Goal: Information Seeking & Learning: Learn about a topic

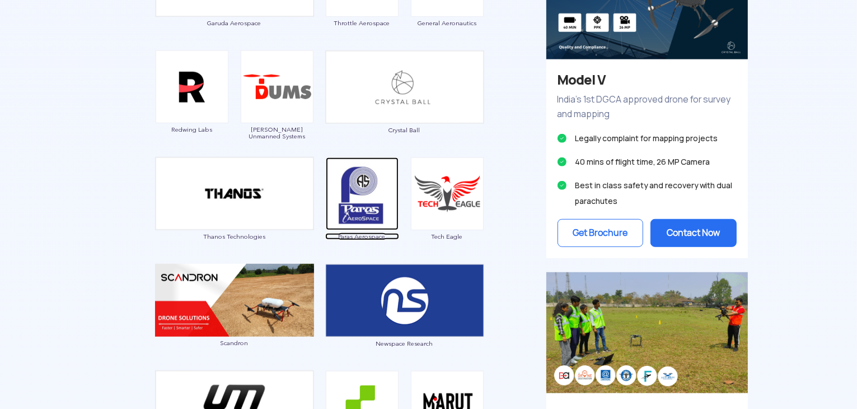
scroll to position [612, 0]
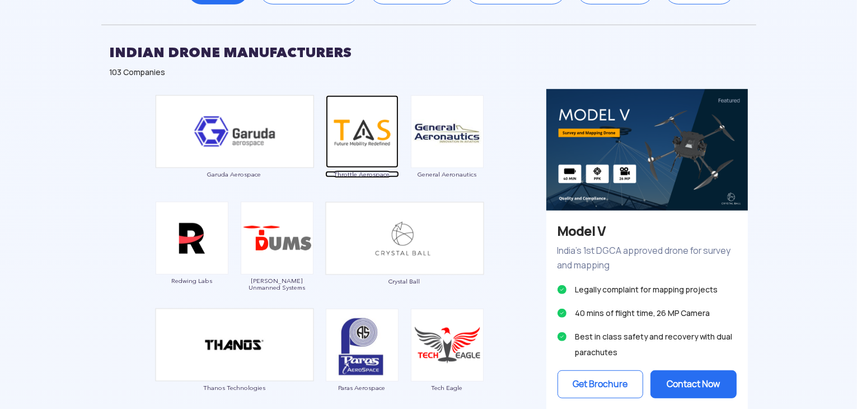
click at [355, 123] on img at bounding box center [362, 131] width 73 height 73
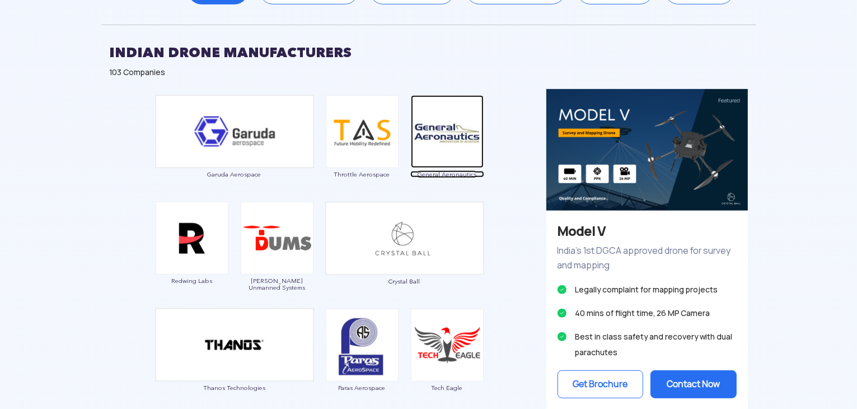
click at [444, 142] on img at bounding box center [447, 131] width 73 height 73
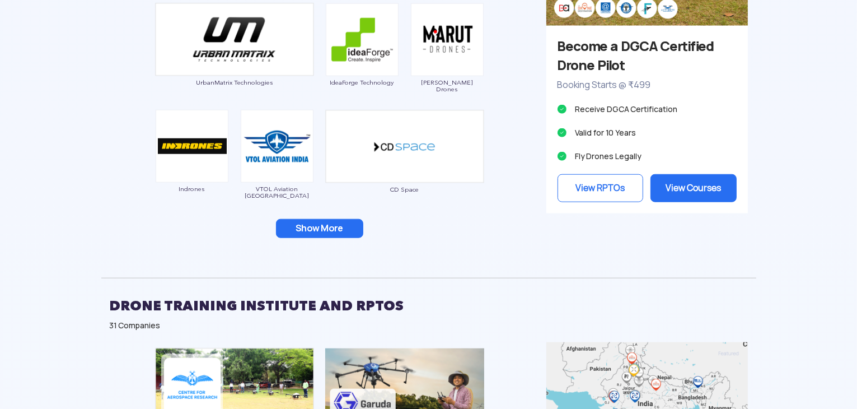
scroll to position [1230, 0]
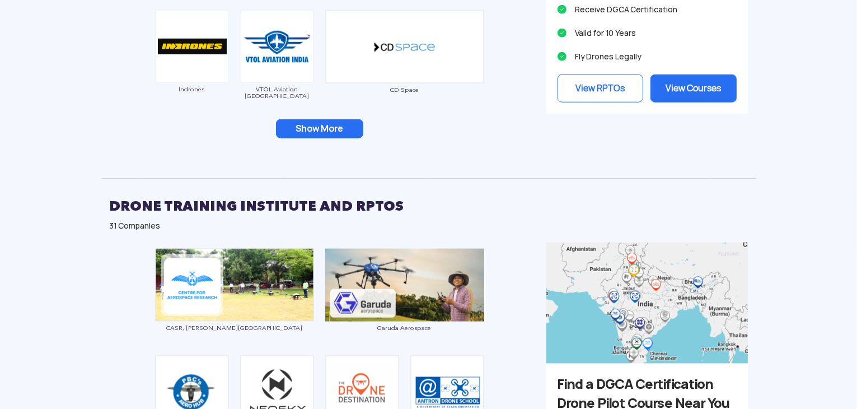
click at [328, 127] on button "Show More" at bounding box center [319, 128] width 87 height 19
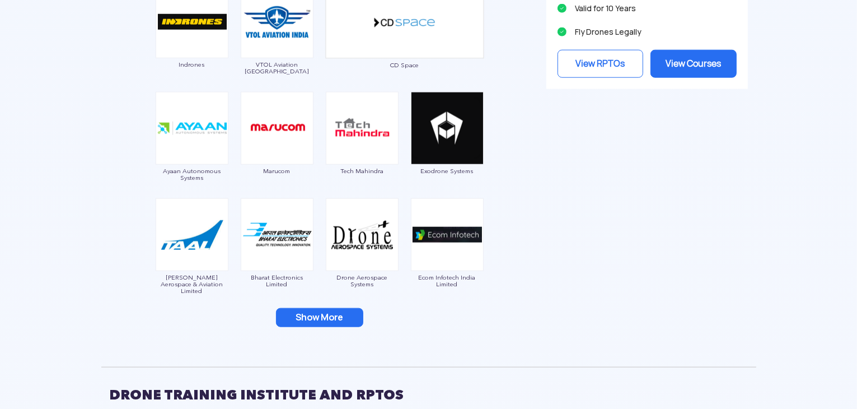
scroll to position [1255, 0]
click at [308, 312] on button "Show More" at bounding box center [319, 317] width 87 height 19
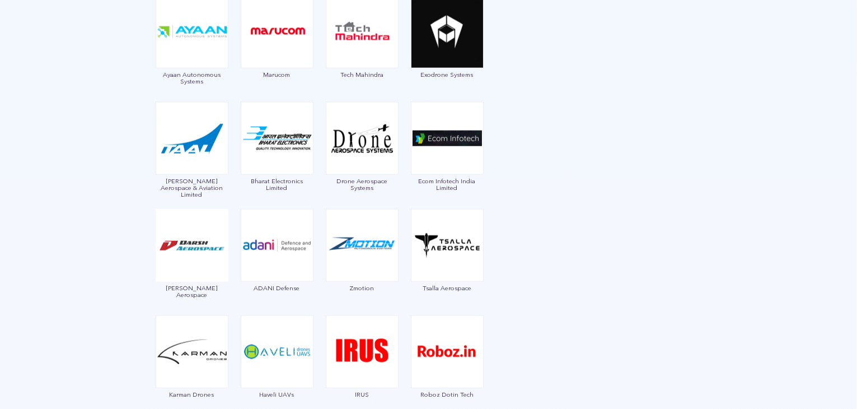
scroll to position [1355, 0]
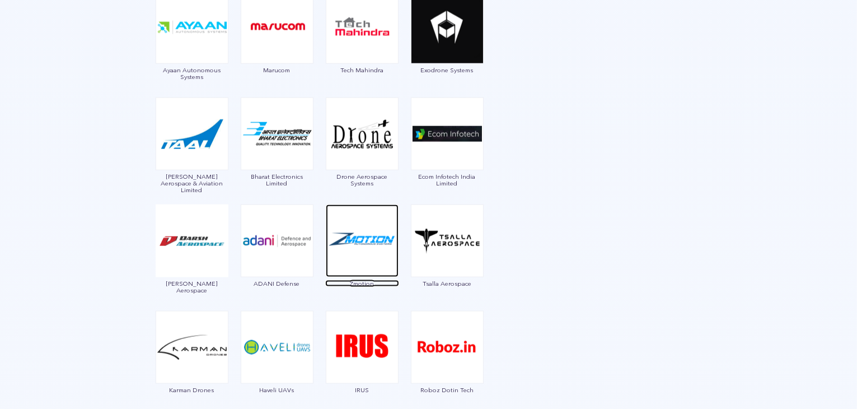
click at [358, 249] on img at bounding box center [362, 240] width 73 height 73
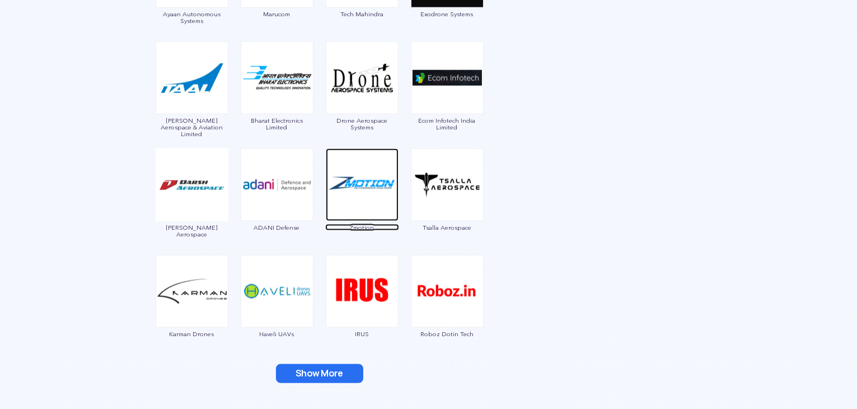
scroll to position [1413, 0]
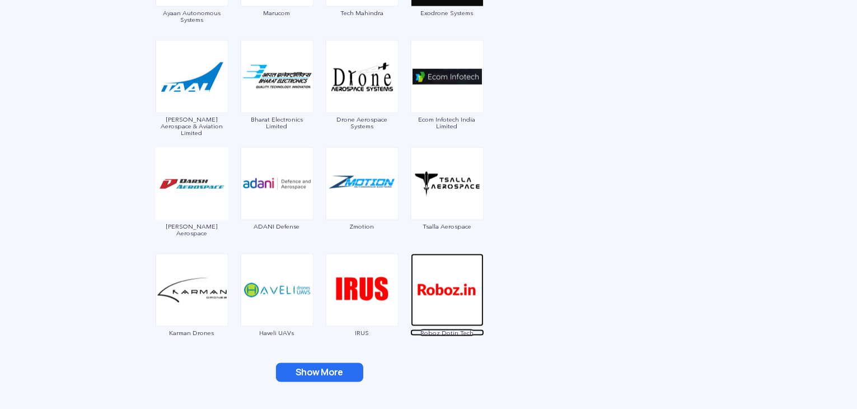
click at [430, 299] on img at bounding box center [447, 290] width 73 height 73
click at [341, 376] on button "Show More" at bounding box center [319, 372] width 87 height 19
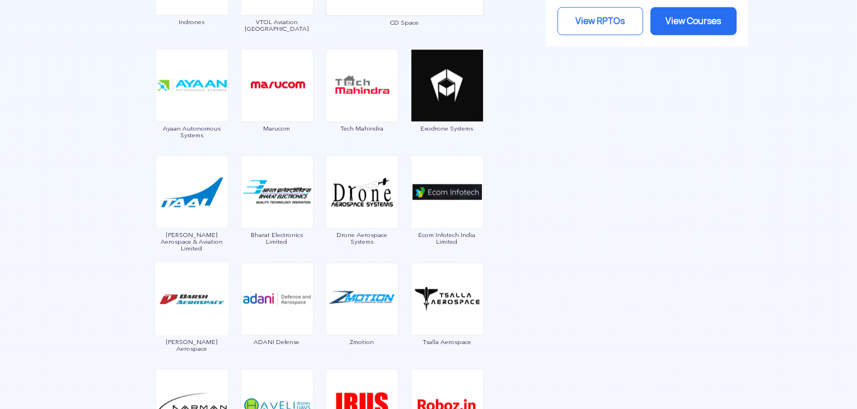
scroll to position [1214, 0]
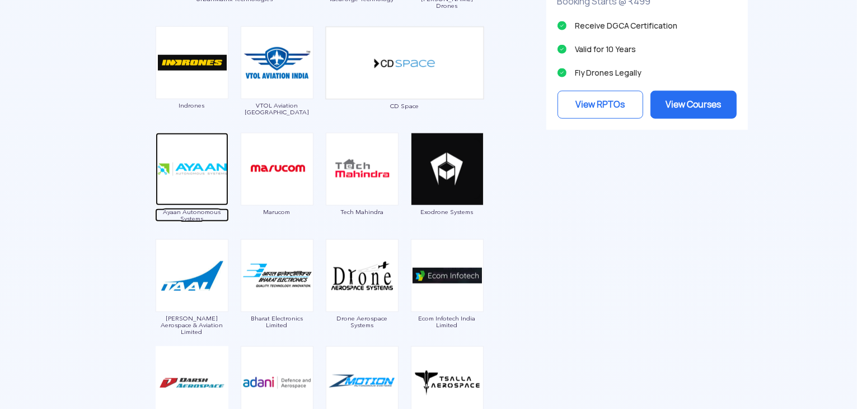
click at [199, 190] on img at bounding box center [192, 169] width 73 height 73
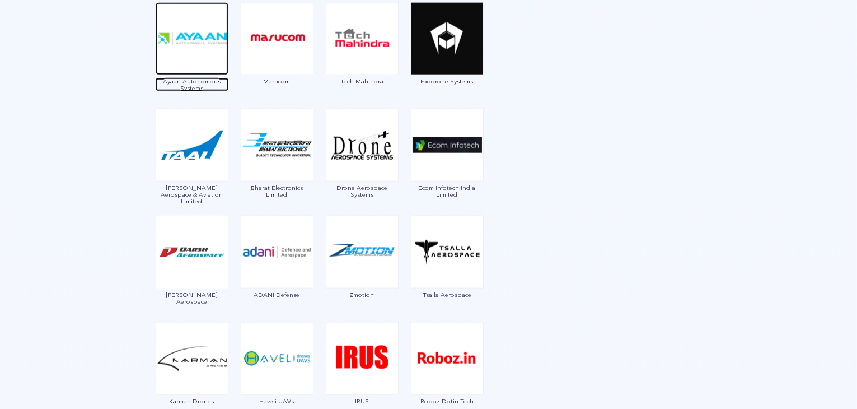
scroll to position [1353, 0]
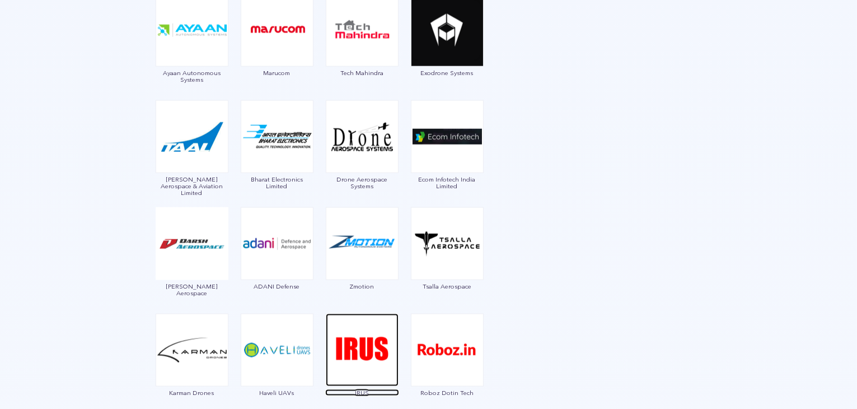
click at [355, 347] on img at bounding box center [362, 350] width 73 height 73
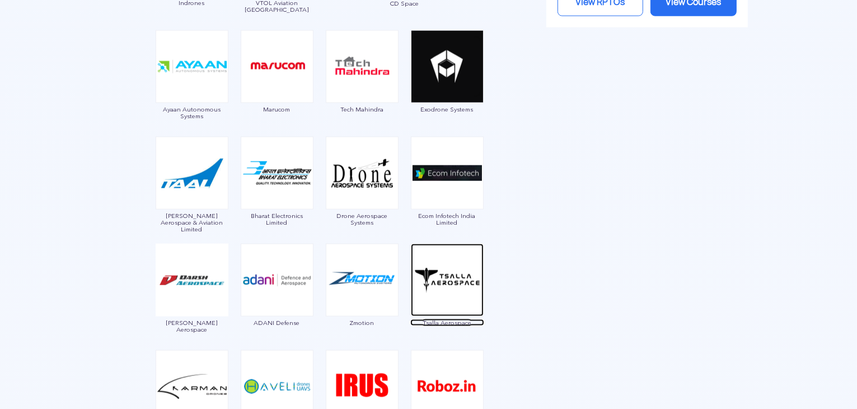
click at [451, 287] on img at bounding box center [447, 280] width 73 height 73
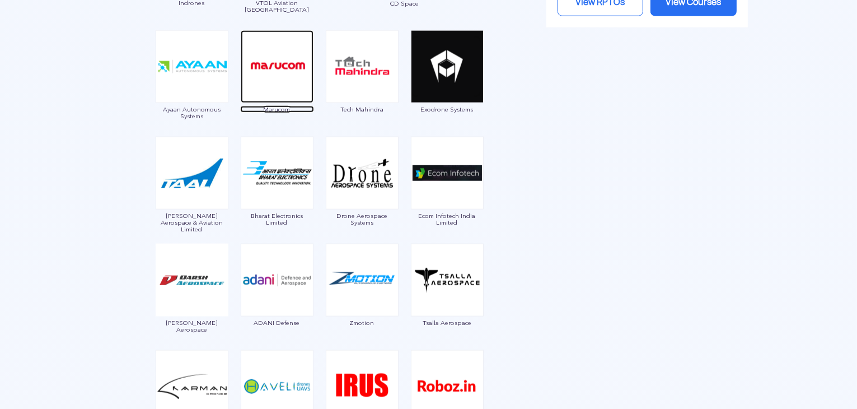
click at [283, 83] on img at bounding box center [277, 66] width 73 height 73
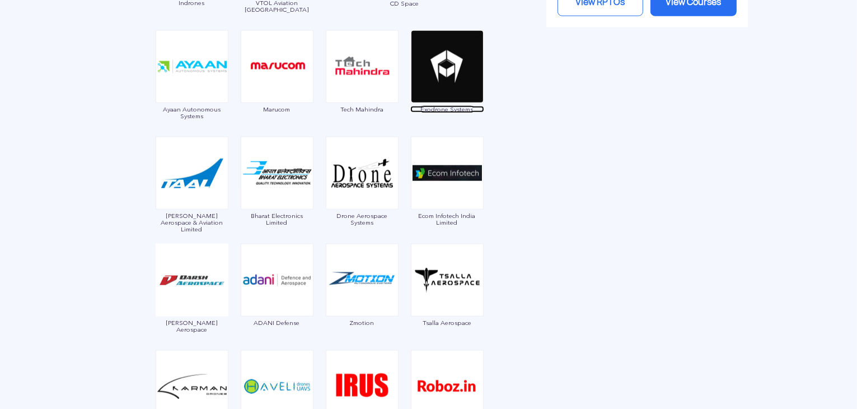
click at [449, 67] on img at bounding box center [447, 66] width 73 height 73
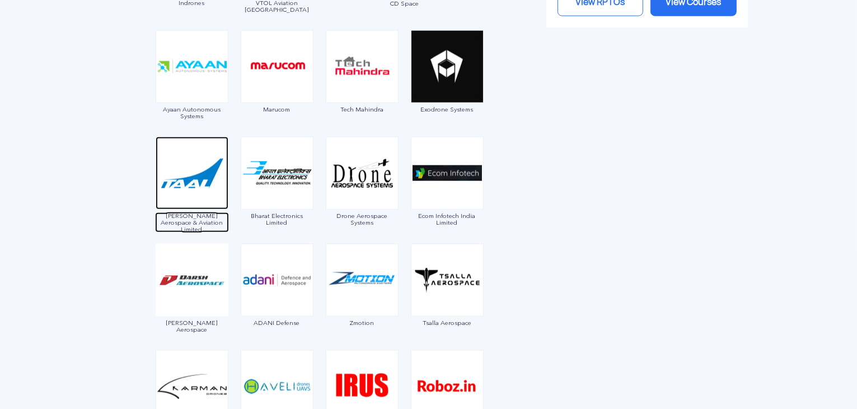
click at [175, 184] on img at bounding box center [192, 173] width 73 height 73
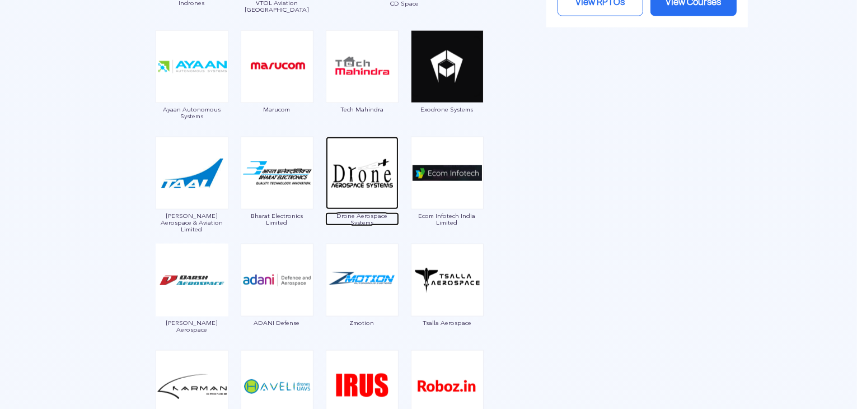
click at [356, 183] on img at bounding box center [362, 173] width 73 height 73
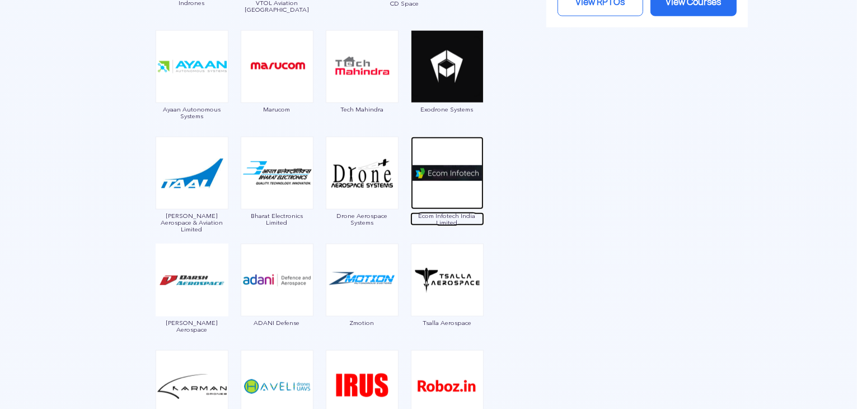
click at [451, 174] on img at bounding box center [447, 173] width 73 height 73
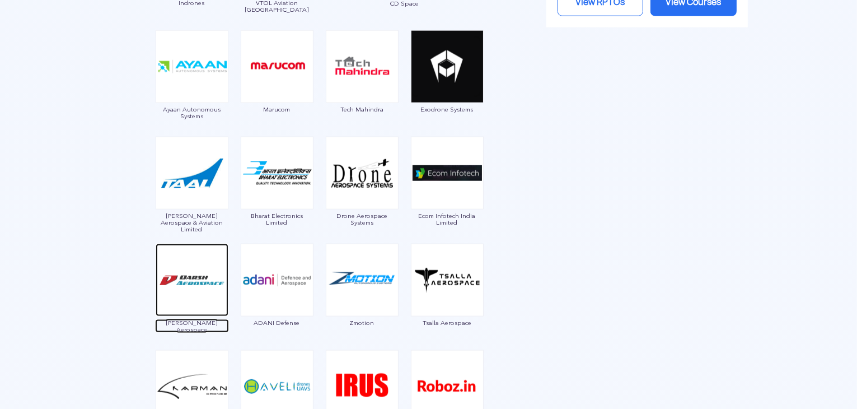
click at [195, 287] on img at bounding box center [192, 280] width 73 height 73
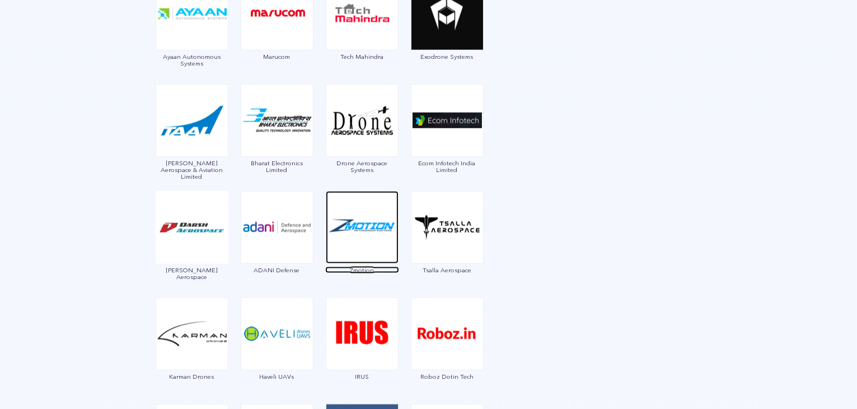
click at [349, 232] on img at bounding box center [362, 227] width 73 height 73
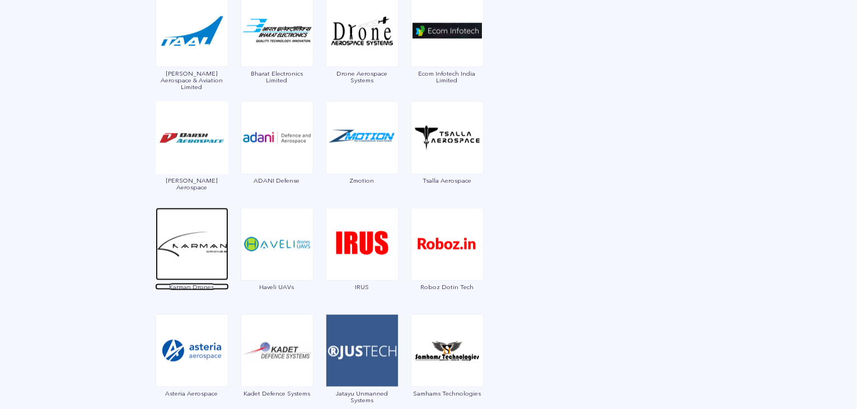
click at [200, 276] on img at bounding box center [192, 244] width 73 height 73
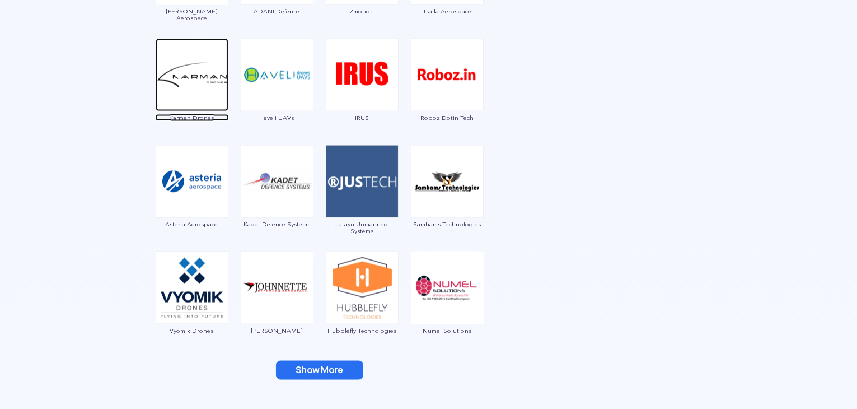
scroll to position [1626, 0]
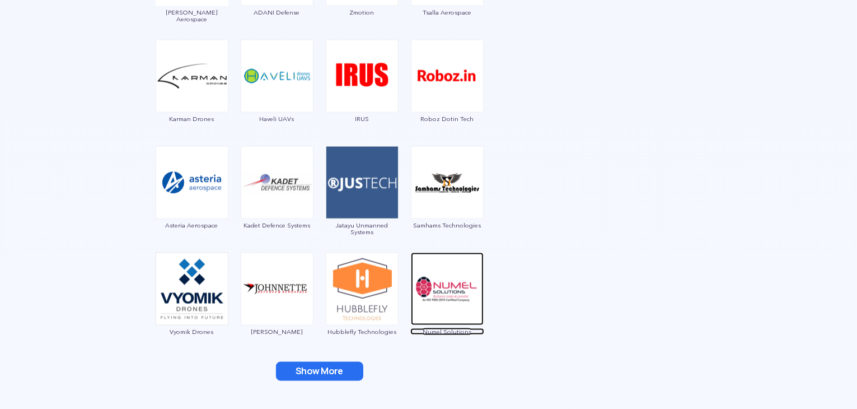
click at [453, 305] on img at bounding box center [447, 289] width 73 height 73
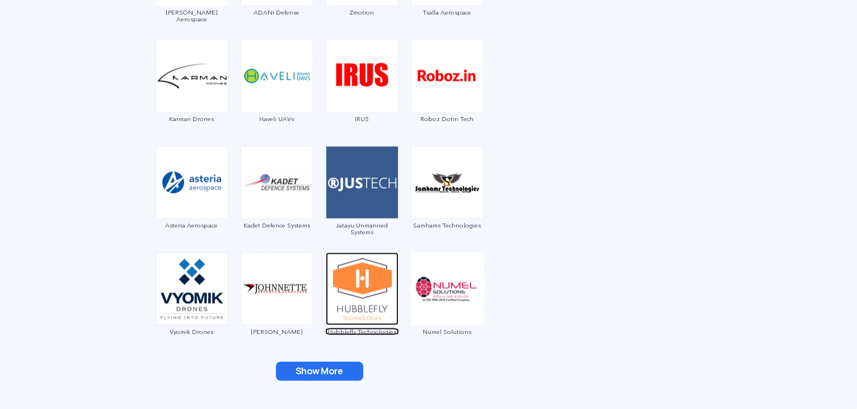
click at [350, 293] on img at bounding box center [362, 289] width 73 height 73
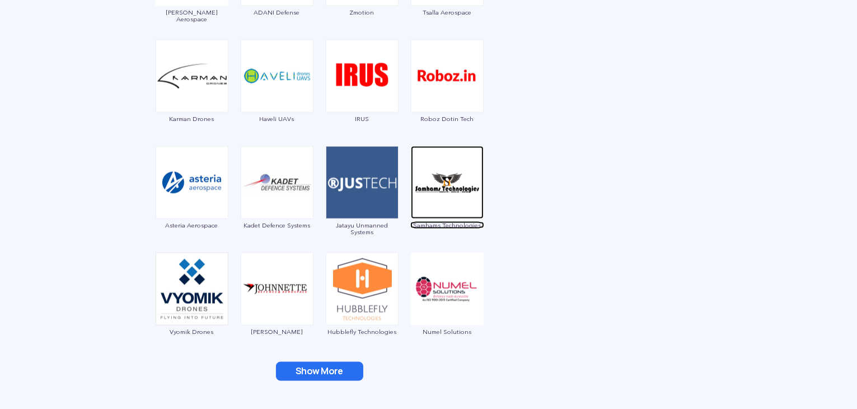
click at [436, 178] on img at bounding box center [447, 182] width 73 height 73
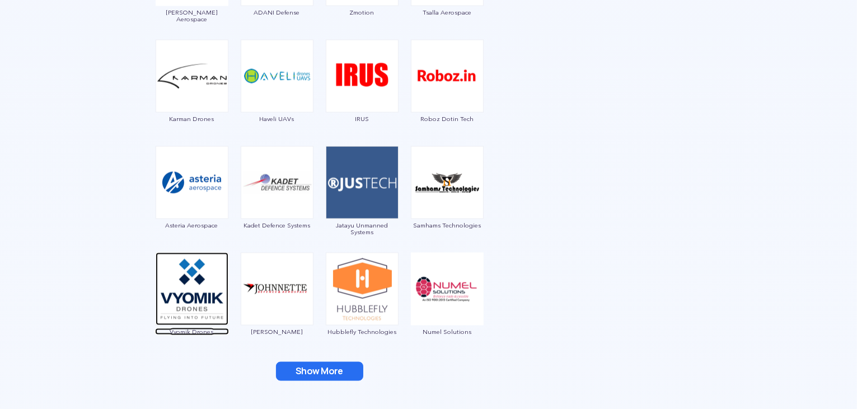
click at [189, 291] on img at bounding box center [192, 289] width 73 height 73
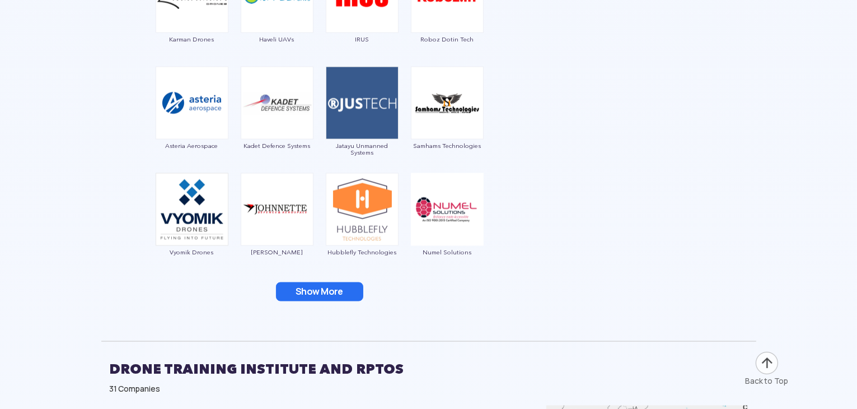
click at [330, 286] on button "Show More" at bounding box center [319, 291] width 87 height 19
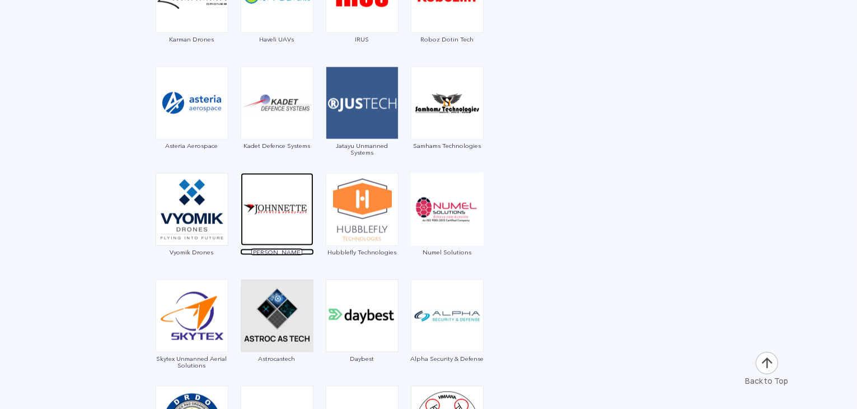
click at [254, 213] on img at bounding box center [277, 209] width 73 height 73
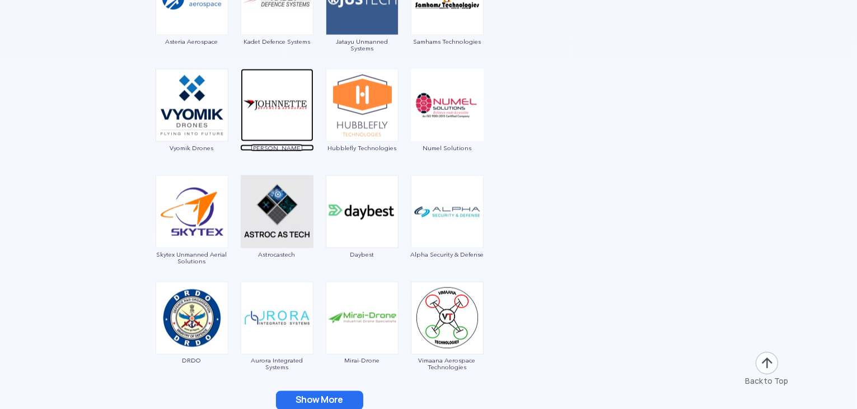
scroll to position [1810, 0]
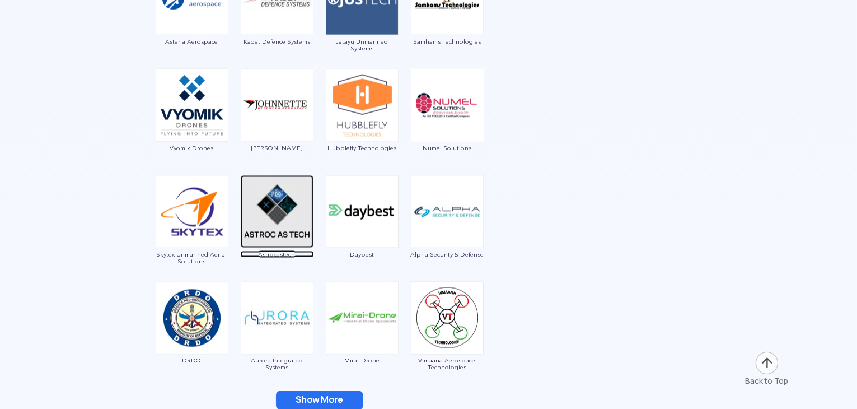
click at [261, 215] on img at bounding box center [277, 211] width 73 height 73
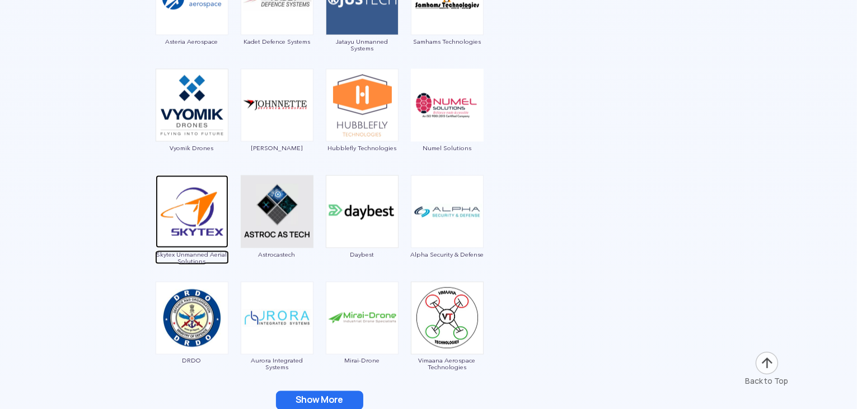
click at [183, 208] on img at bounding box center [192, 211] width 73 height 73
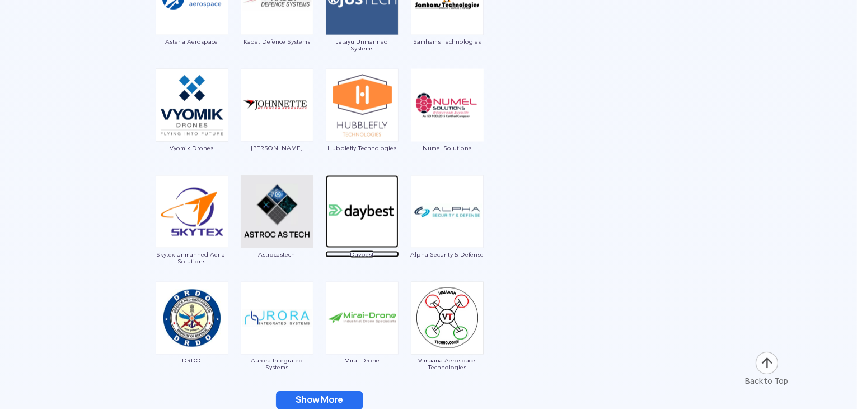
click at [349, 207] on img at bounding box center [362, 211] width 73 height 73
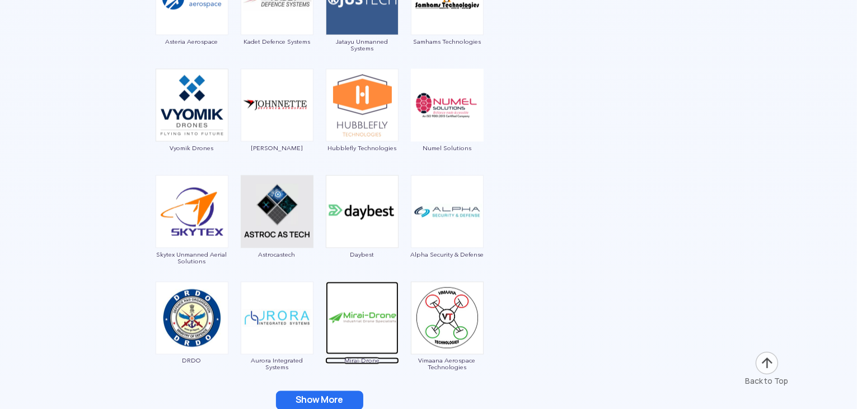
click at [369, 324] on img at bounding box center [362, 318] width 73 height 73
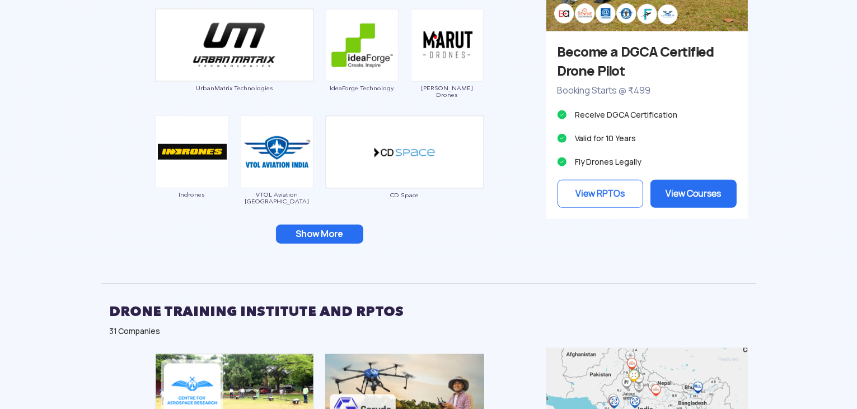
scroll to position [1126, 0]
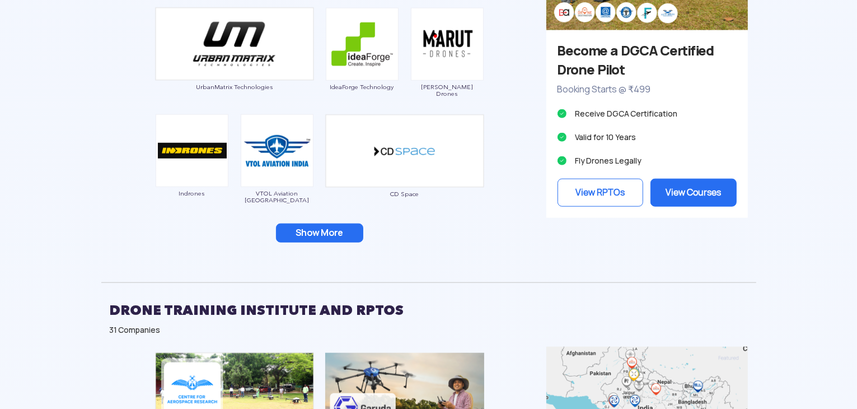
click at [319, 232] on button "Show More" at bounding box center [319, 232] width 87 height 19
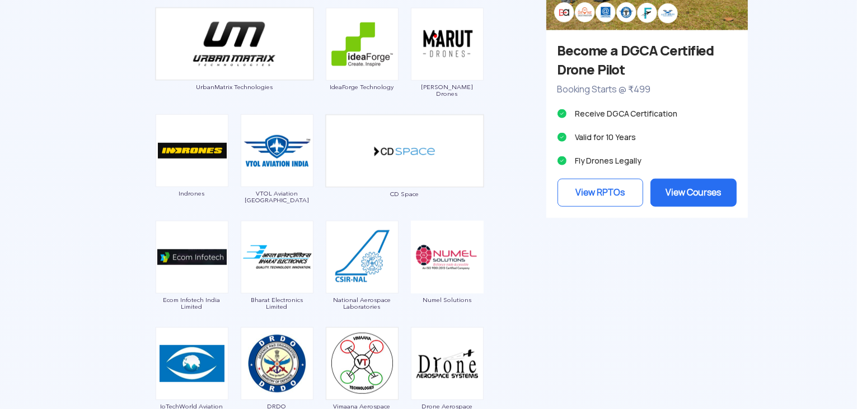
scroll to position [1388, 0]
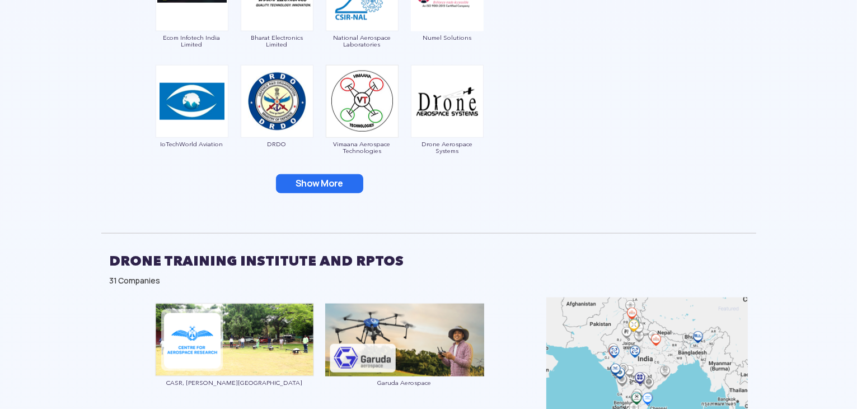
click at [339, 175] on button "Show More" at bounding box center [319, 183] width 87 height 19
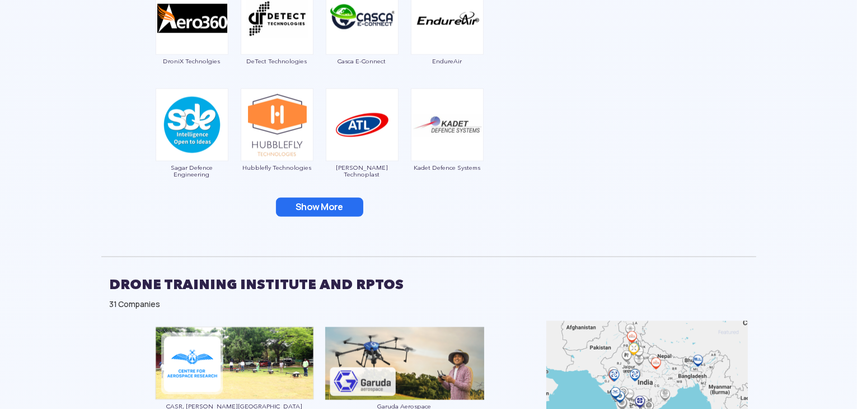
scroll to position [1579, 0]
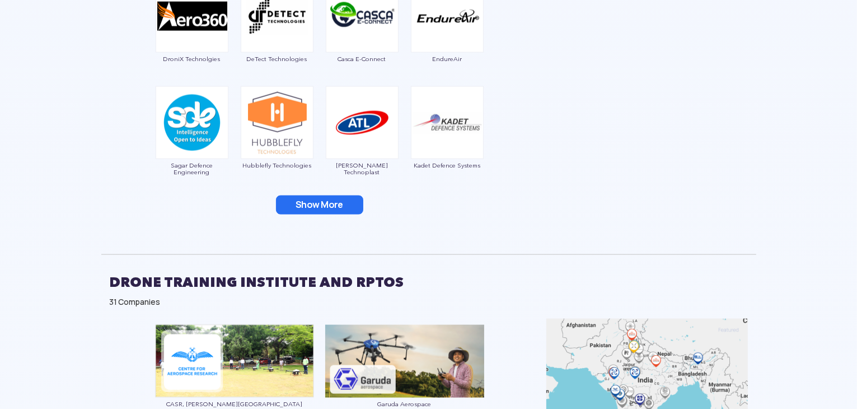
click at [338, 204] on button "Show More" at bounding box center [319, 204] width 87 height 19
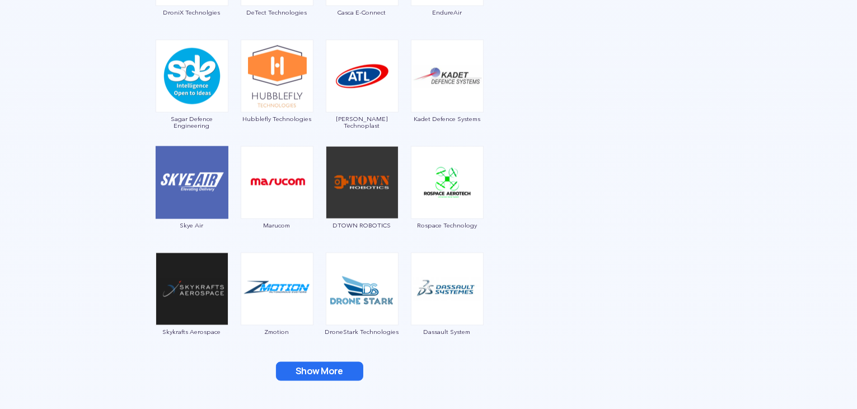
scroll to position [1623, 0]
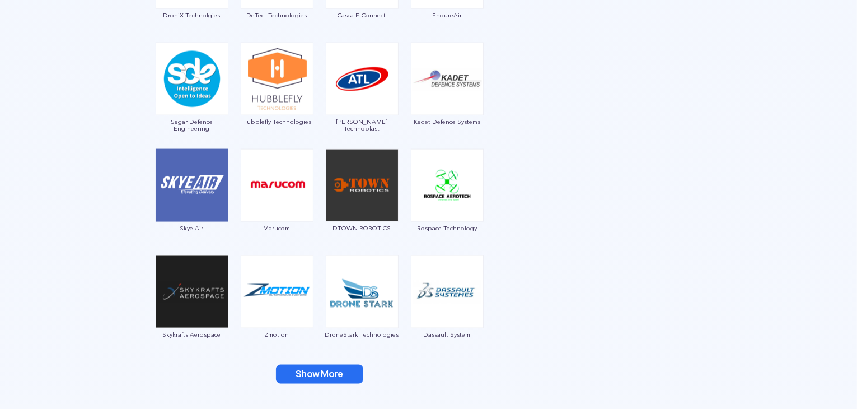
click at [324, 372] on button "Show More" at bounding box center [319, 374] width 87 height 19
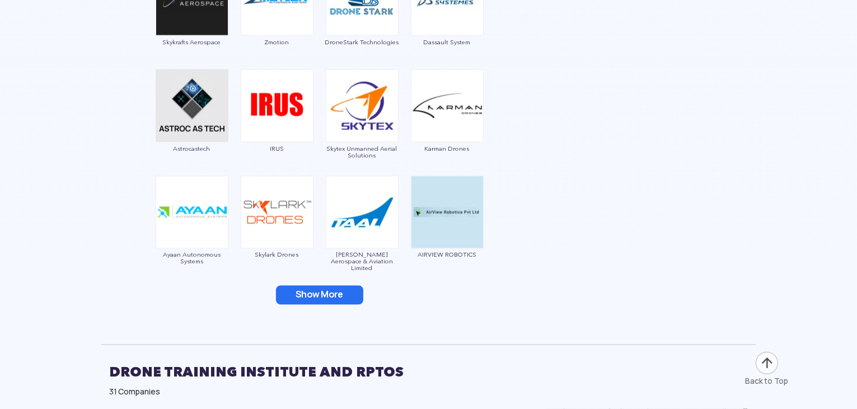
scroll to position [1956, 0]
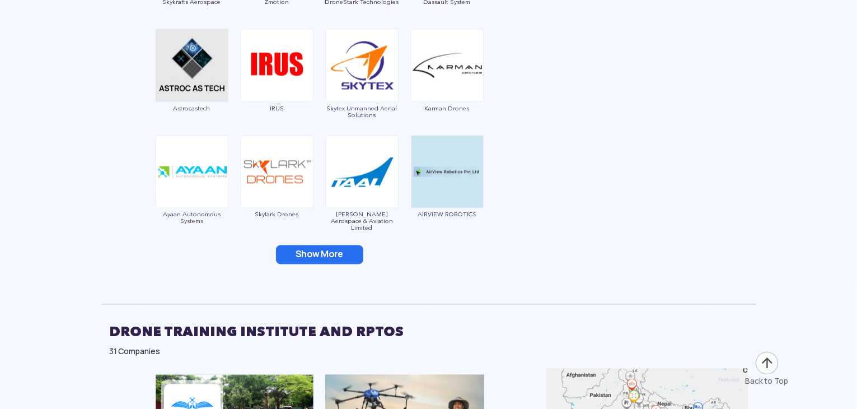
click at [330, 258] on button "Show More" at bounding box center [319, 254] width 87 height 19
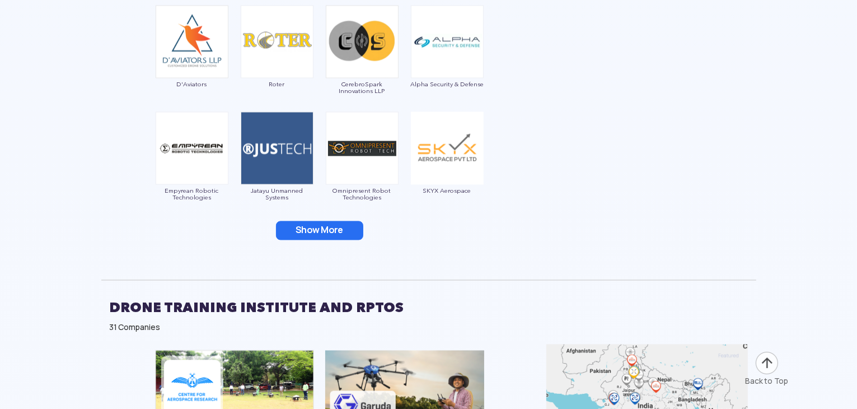
scroll to position [2194, 0]
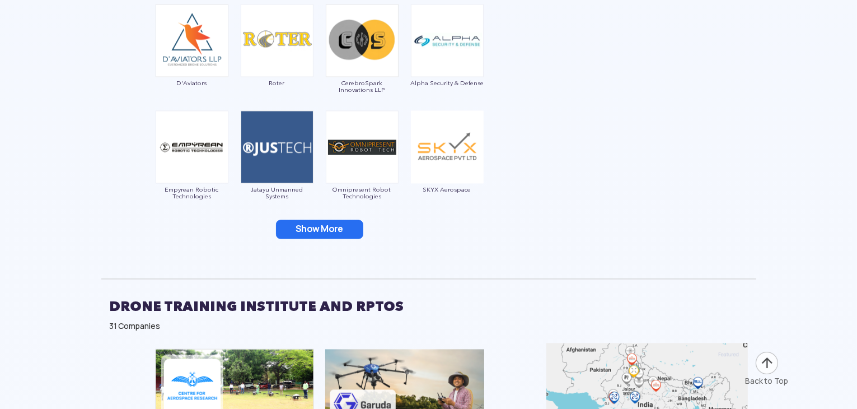
click at [326, 232] on button "Show More" at bounding box center [319, 229] width 87 height 19
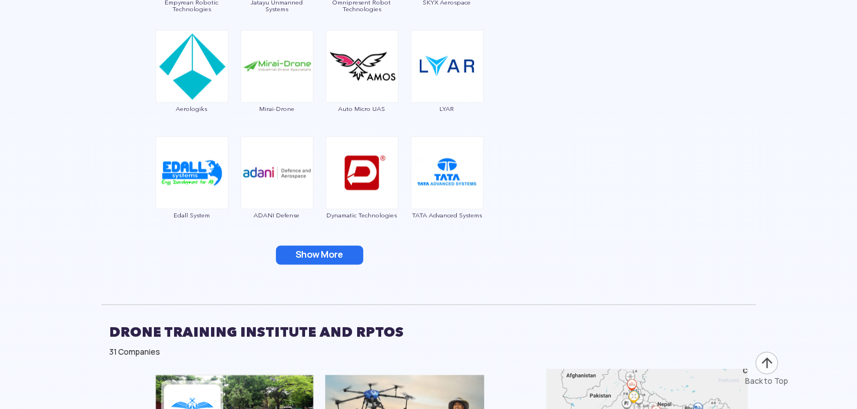
scroll to position [2383, 0]
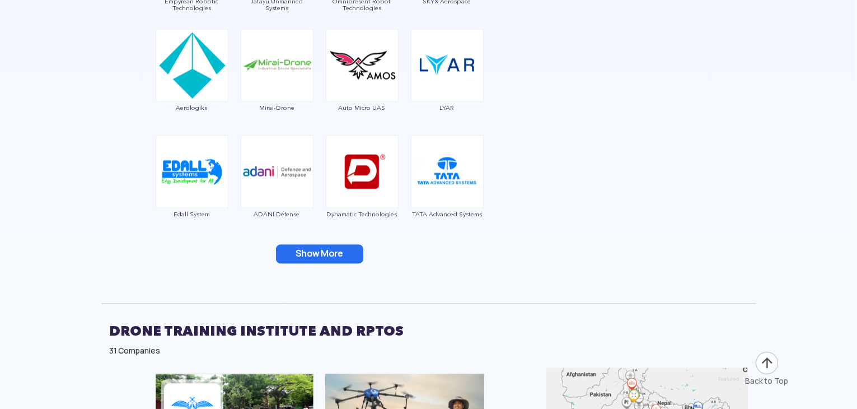
click at [325, 253] on button "Show More" at bounding box center [319, 253] width 87 height 19
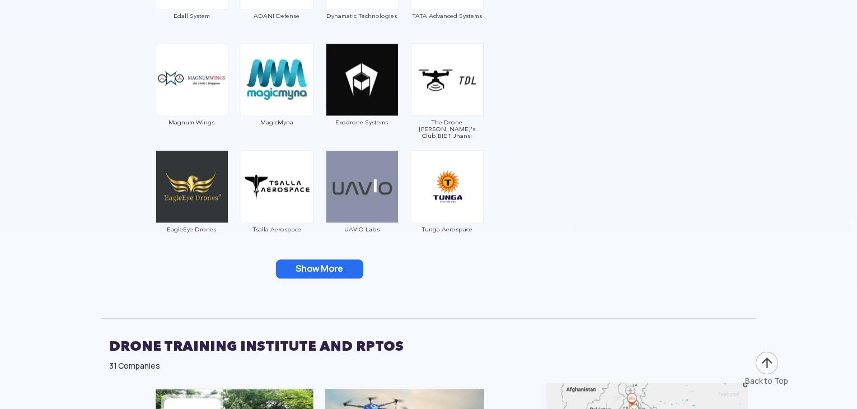
scroll to position [2587, 0]
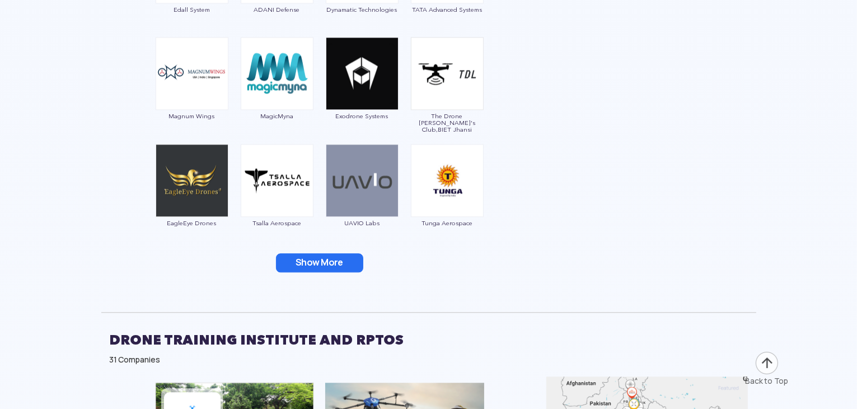
click at [321, 255] on button "Show More" at bounding box center [319, 262] width 87 height 19
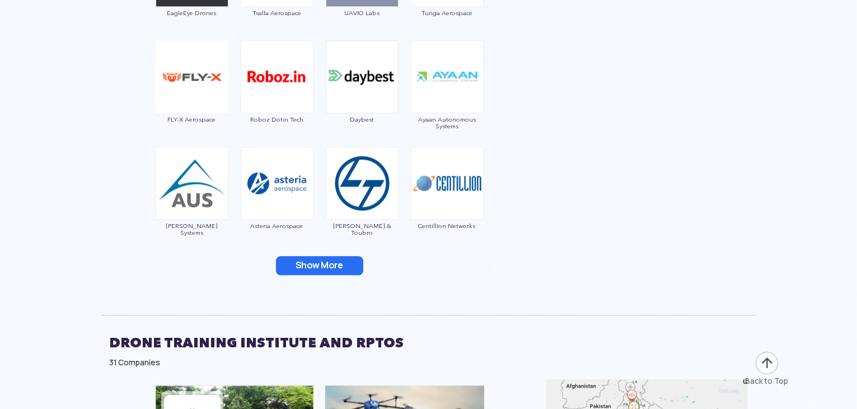
scroll to position [2798, 0]
click at [321, 266] on button "Show More" at bounding box center [319, 264] width 87 height 19
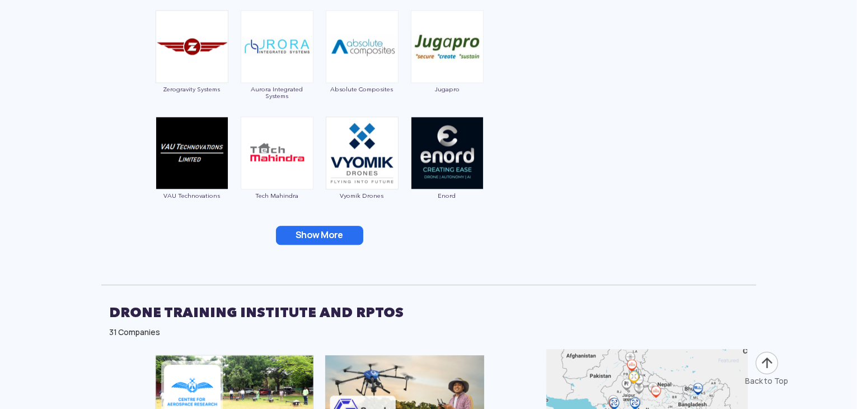
scroll to position [3042, 0]
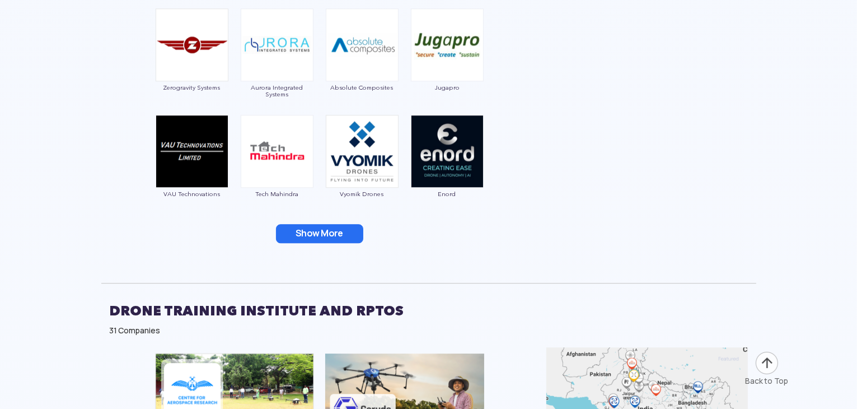
click at [321, 236] on button "Show More" at bounding box center [319, 233] width 87 height 19
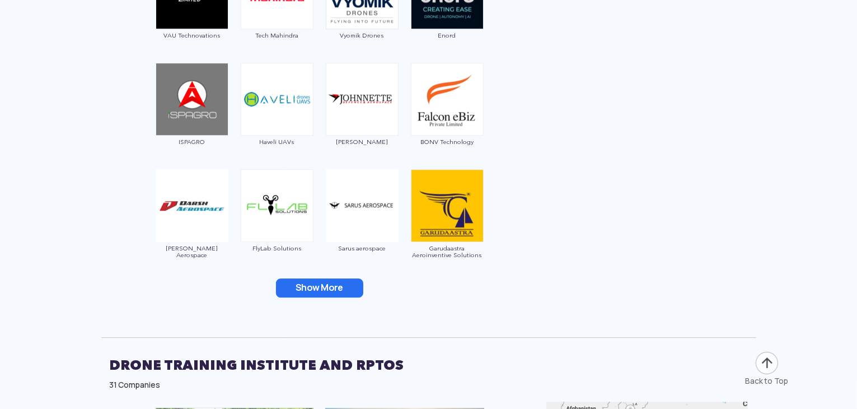
scroll to position [3201, 0]
click at [317, 284] on button "Show More" at bounding box center [319, 287] width 87 height 19
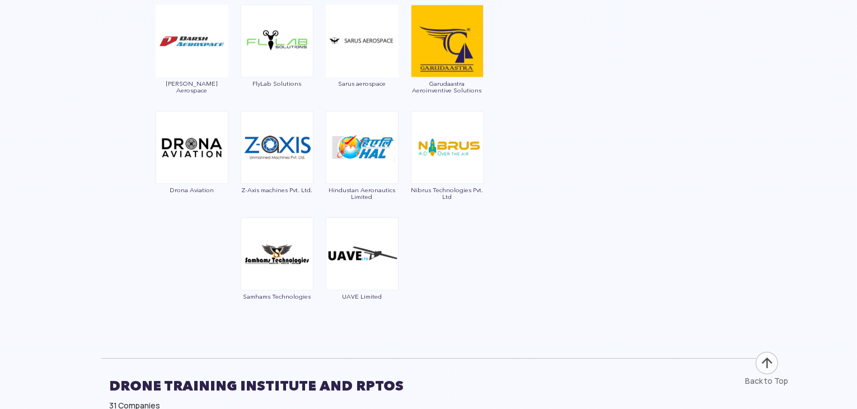
scroll to position [3351, 0]
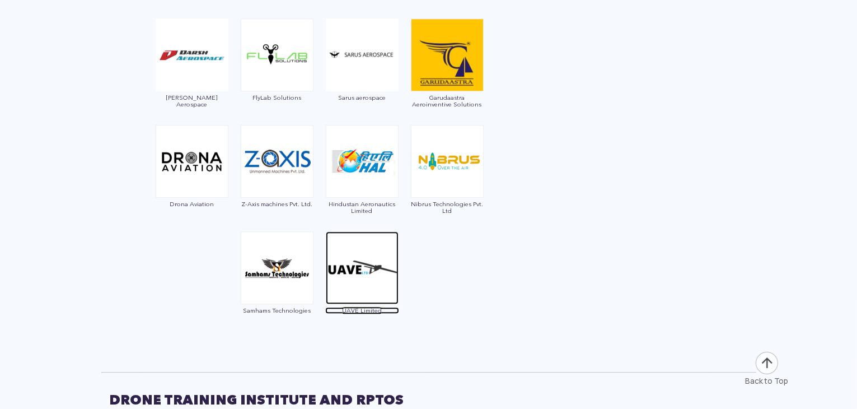
click at [381, 287] on img at bounding box center [362, 267] width 73 height 73
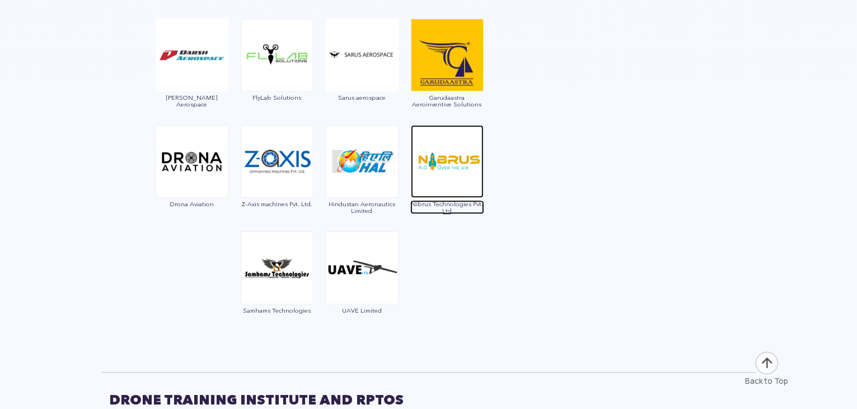
click at [439, 153] on img at bounding box center [447, 161] width 73 height 73
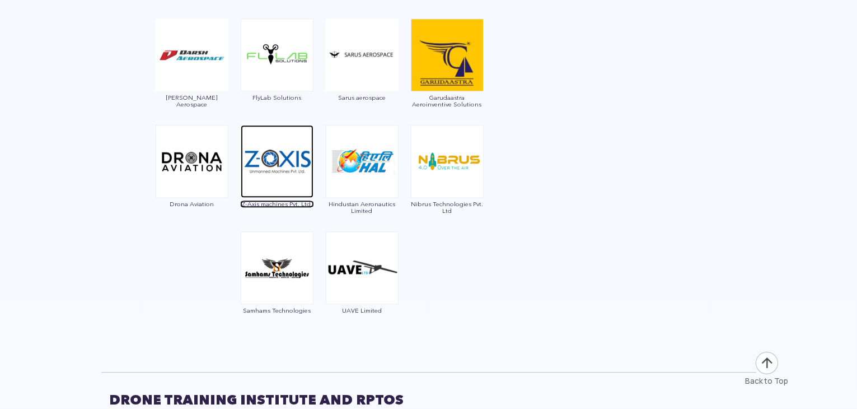
click at [276, 180] on img at bounding box center [277, 161] width 73 height 73
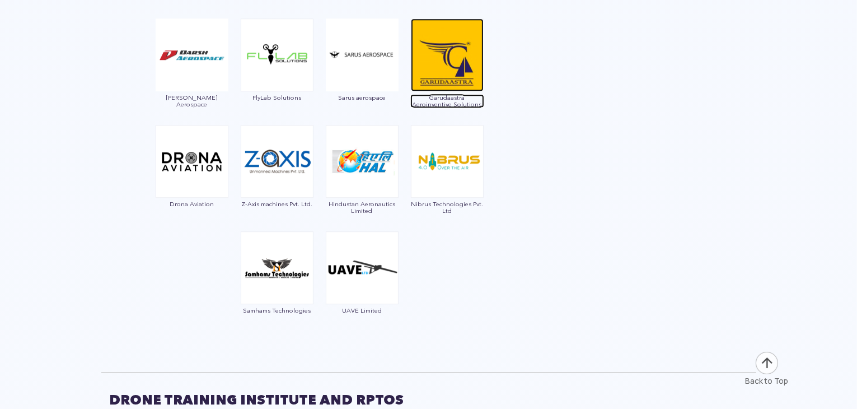
click at [454, 54] on img at bounding box center [447, 54] width 73 height 73
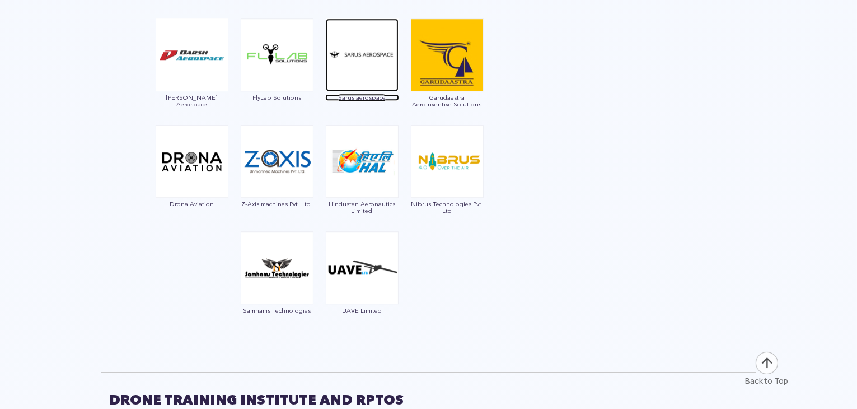
click at [370, 63] on img at bounding box center [362, 54] width 73 height 73
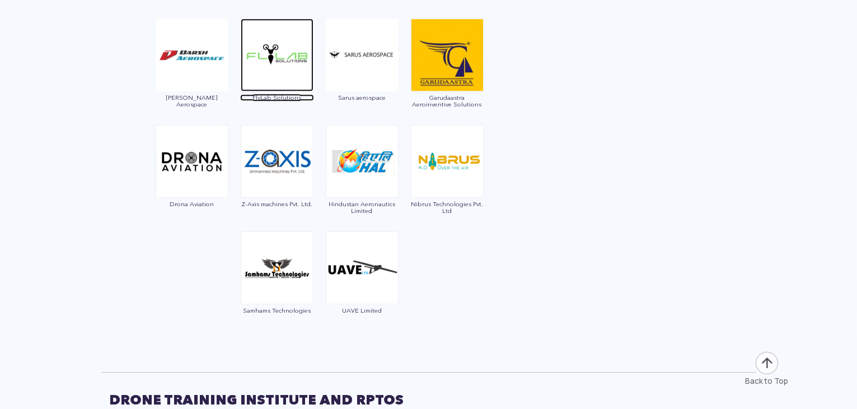
click at [275, 74] on img at bounding box center [277, 54] width 73 height 73
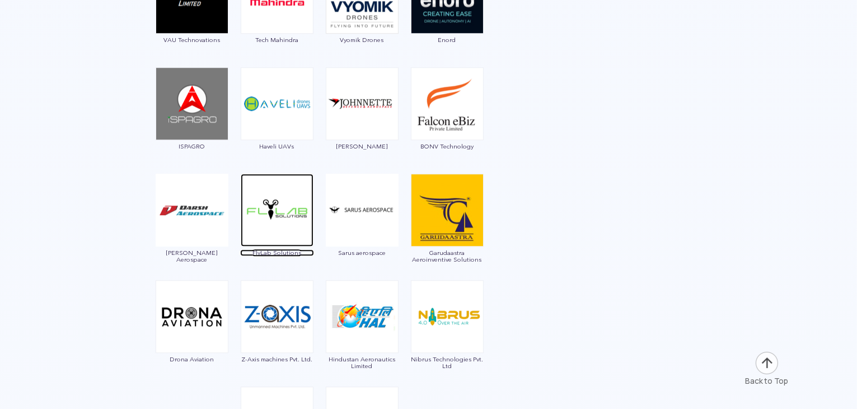
scroll to position [3185, 0]
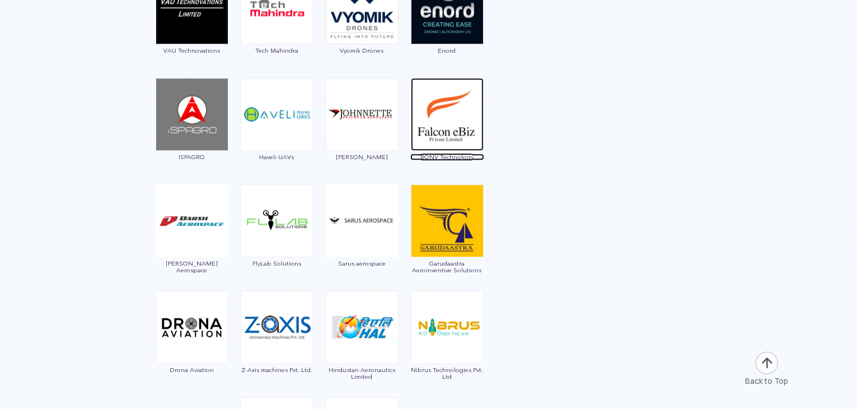
click at [437, 115] on img at bounding box center [447, 114] width 73 height 73
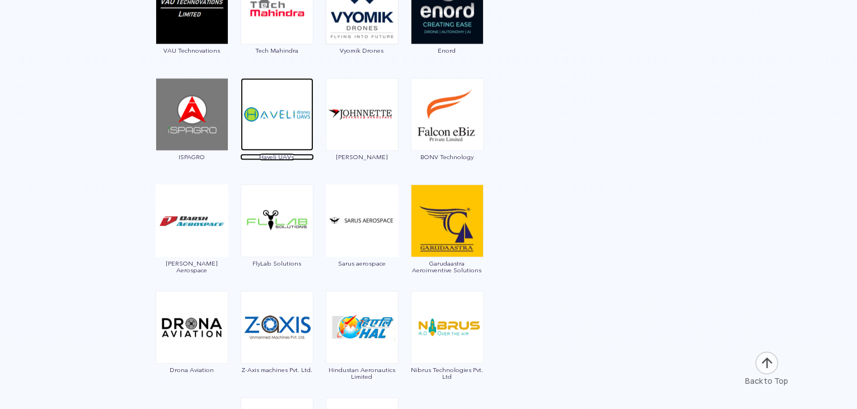
click at [272, 118] on img at bounding box center [277, 114] width 73 height 73
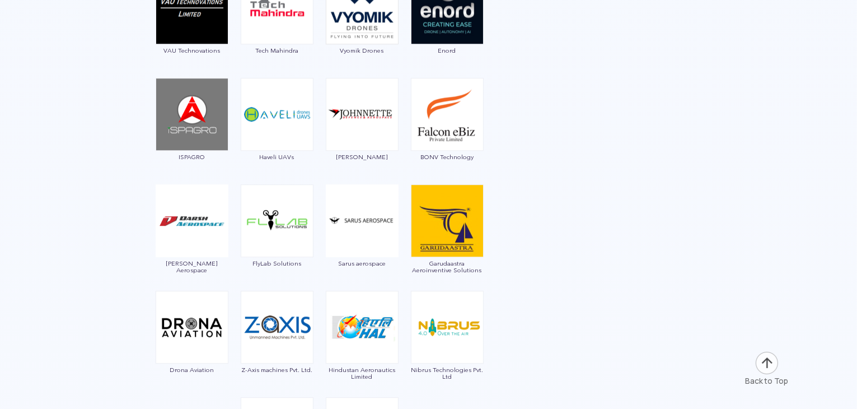
click at [203, 108] on img at bounding box center [192, 114] width 73 height 73
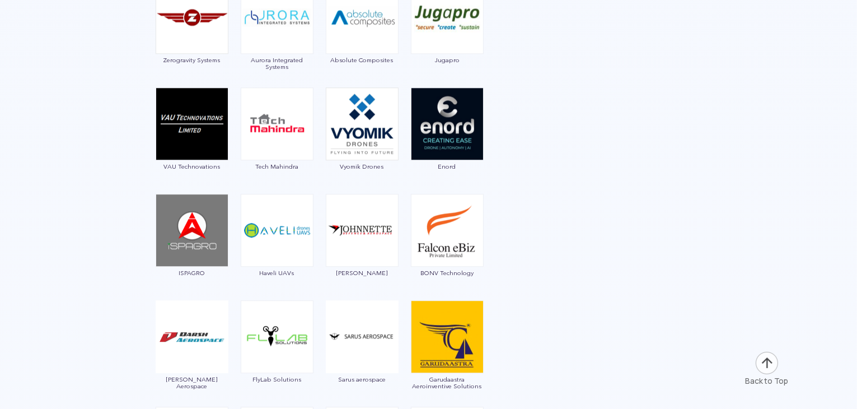
scroll to position [3067, 0]
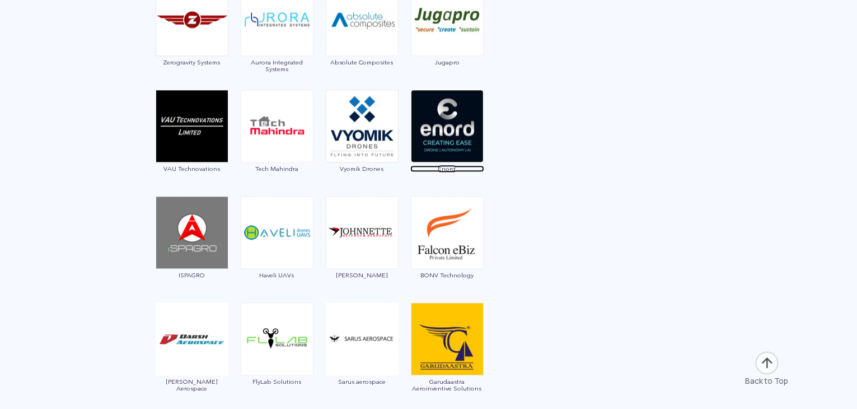
click at [438, 129] on img at bounding box center [447, 126] width 73 height 73
click at [194, 125] on img at bounding box center [192, 126] width 73 height 73
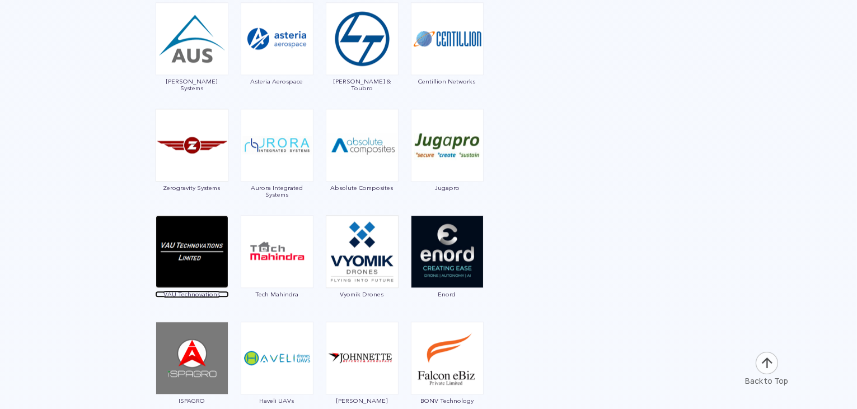
scroll to position [2939, 0]
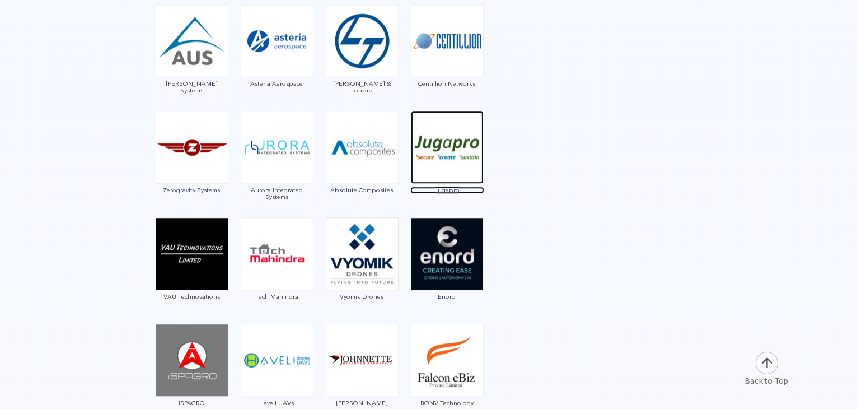
click at [452, 151] on img at bounding box center [447, 147] width 73 height 73
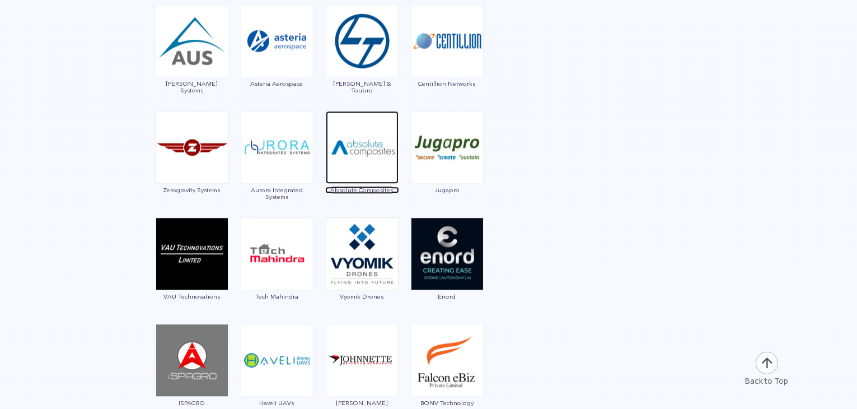
click at [350, 153] on img at bounding box center [362, 147] width 73 height 73
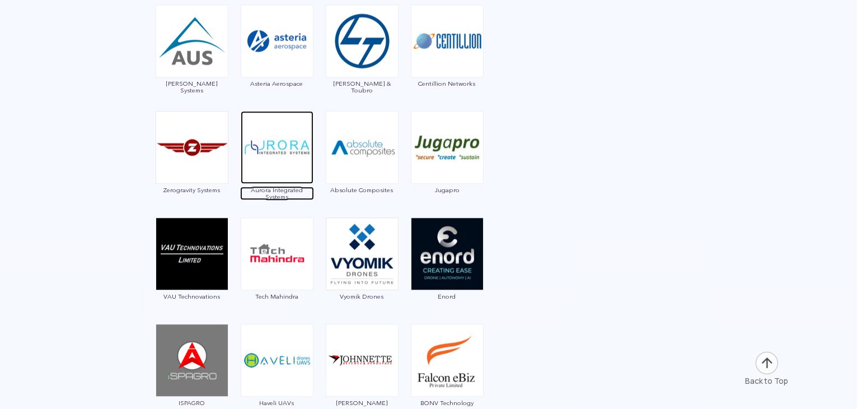
click at [278, 144] on img at bounding box center [277, 147] width 73 height 73
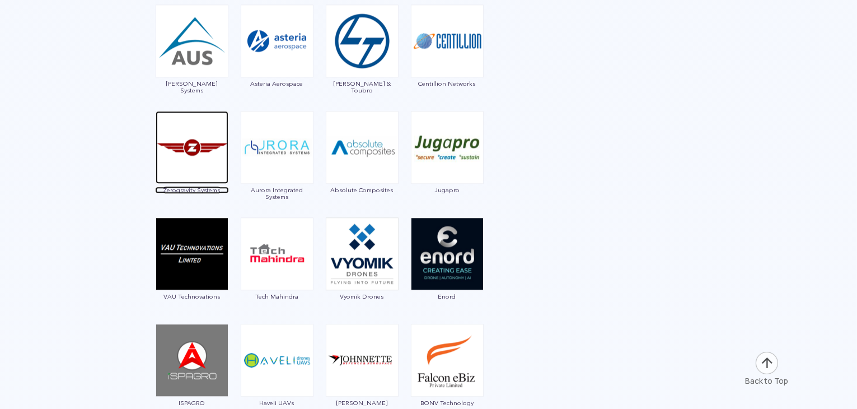
click at [194, 157] on img at bounding box center [192, 147] width 73 height 73
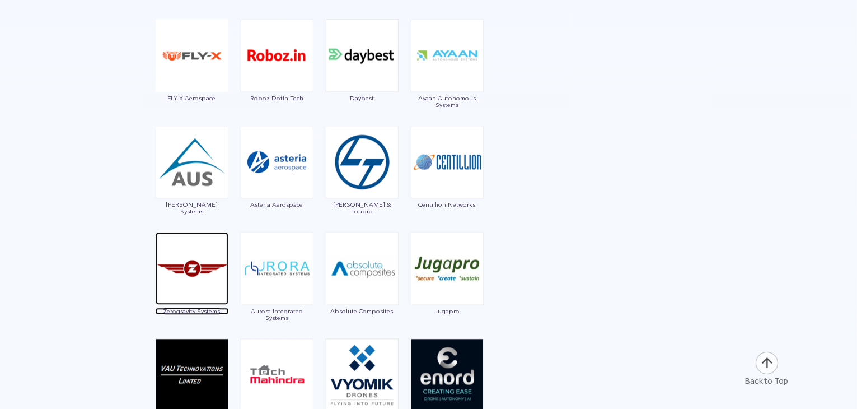
scroll to position [2818, 0]
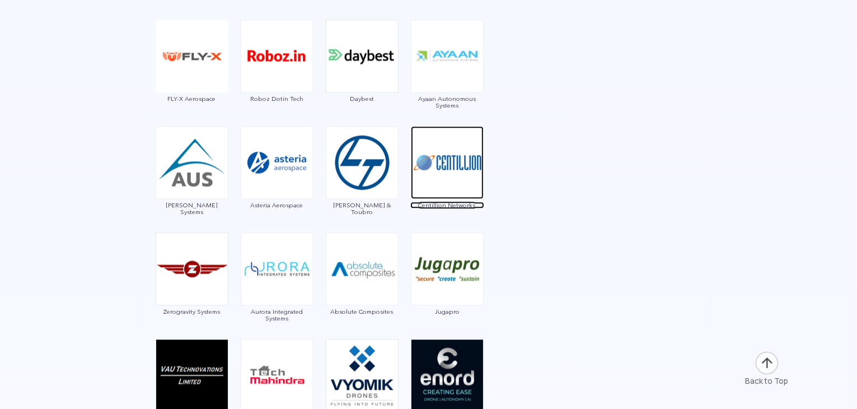
click at [458, 182] on img at bounding box center [447, 162] width 73 height 73
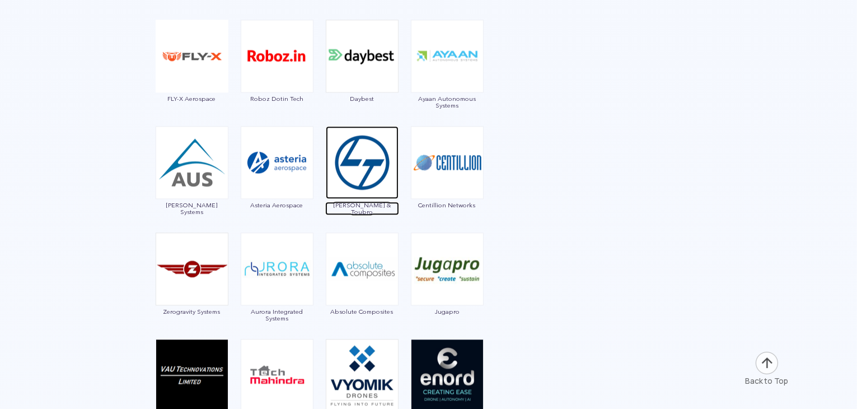
click at [369, 177] on img at bounding box center [362, 162] width 73 height 73
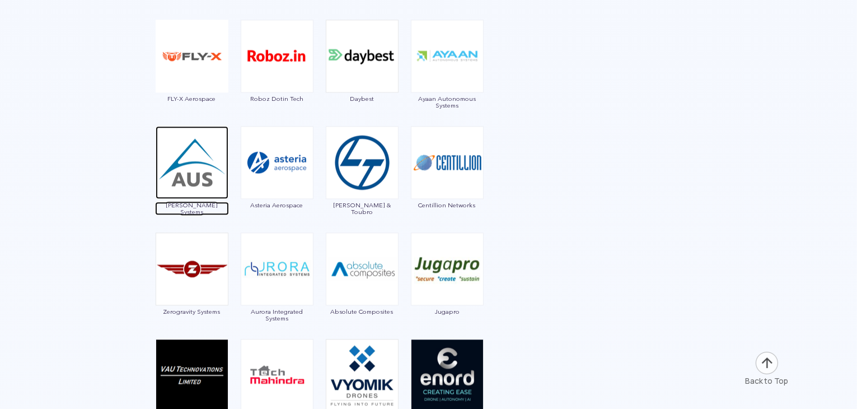
click at [206, 183] on img at bounding box center [192, 162] width 73 height 73
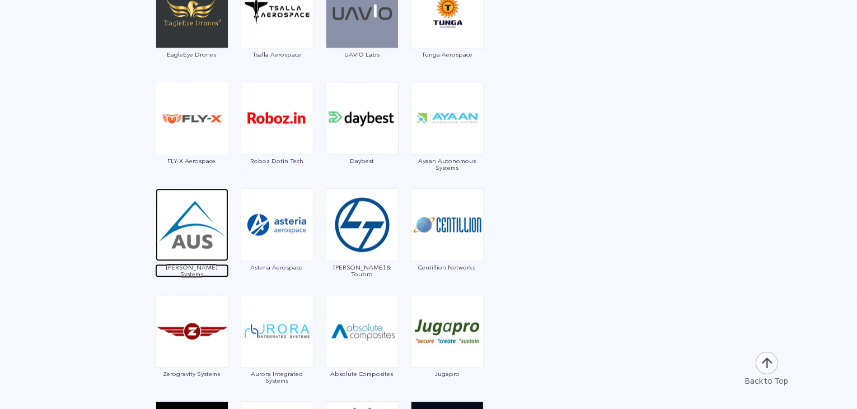
scroll to position [2735, 0]
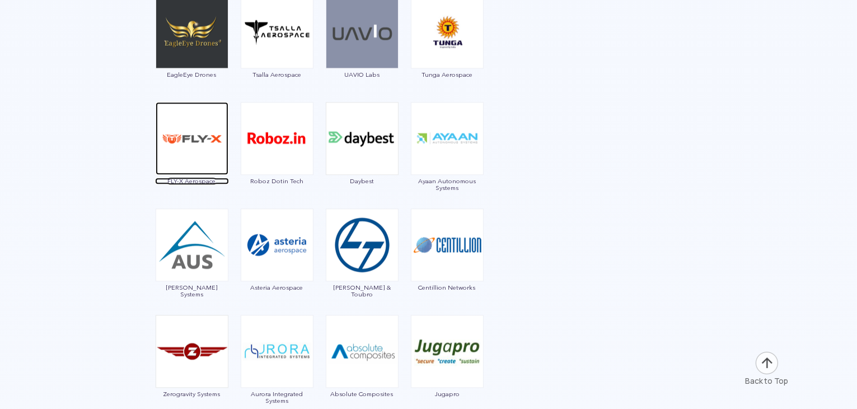
click at [197, 151] on img at bounding box center [192, 138] width 73 height 73
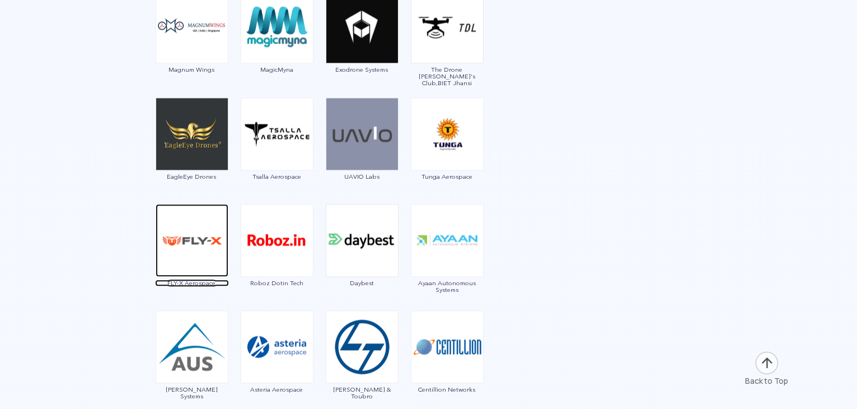
scroll to position [2630, 0]
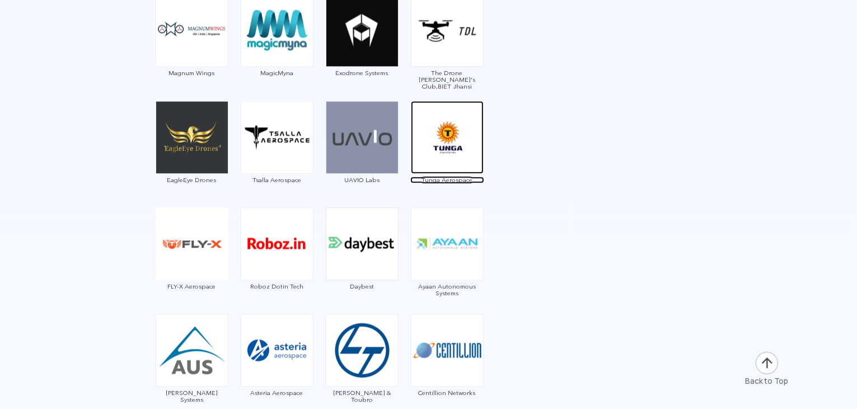
click at [454, 142] on img at bounding box center [447, 137] width 73 height 73
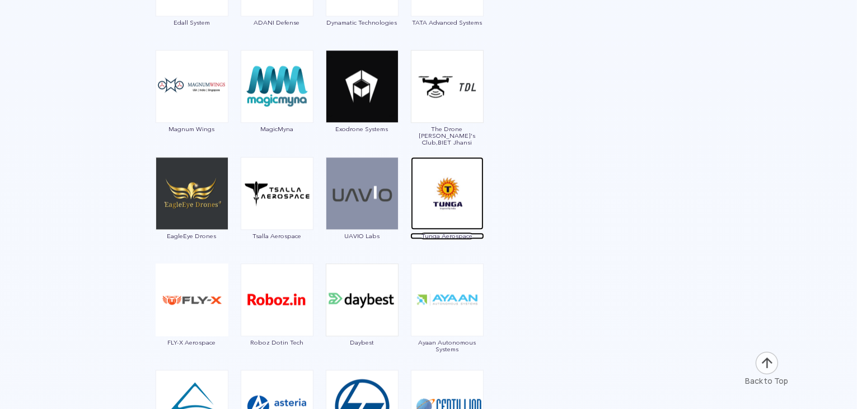
scroll to position [2574, 0]
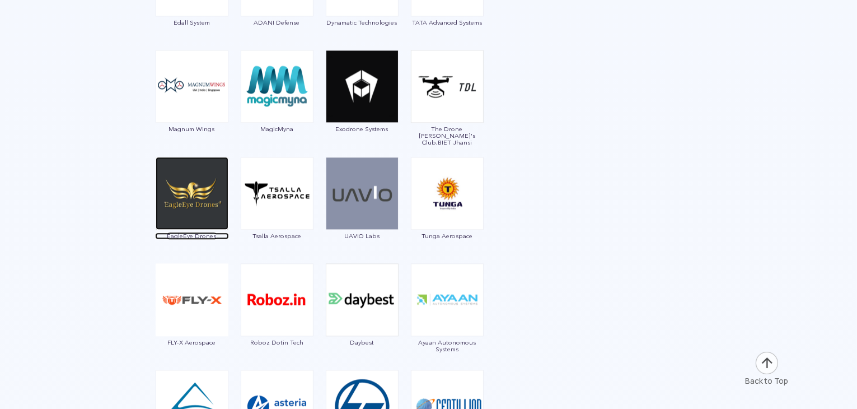
click at [195, 202] on img at bounding box center [192, 193] width 73 height 73
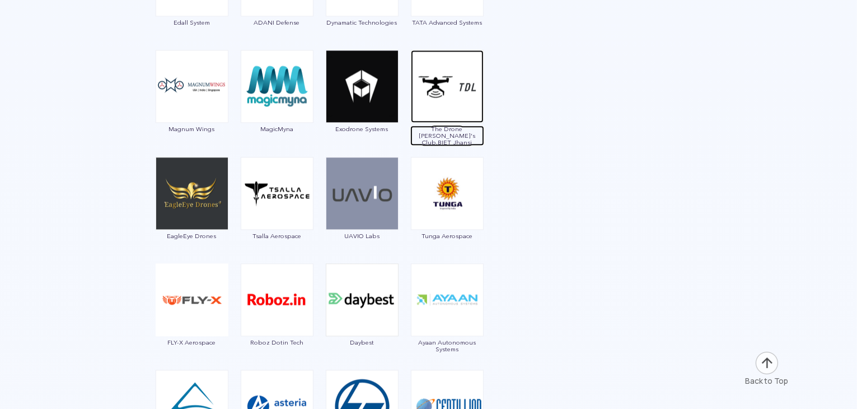
click at [438, 92] on img at bounding box center [447, 86] width 73 height 73
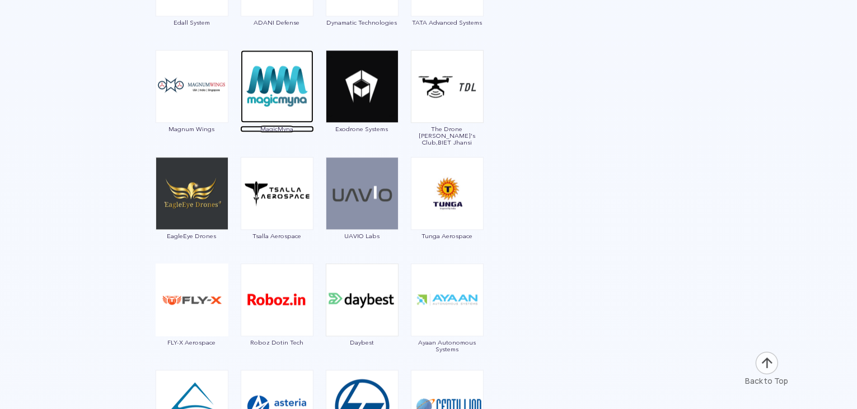
click at [273, 80] on img at bounding box center [277, 86] width 73 height 73
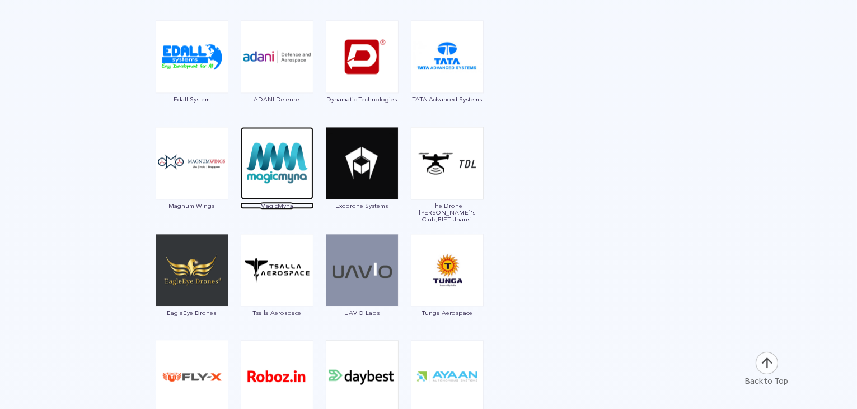
scroll to position [2496, 0]
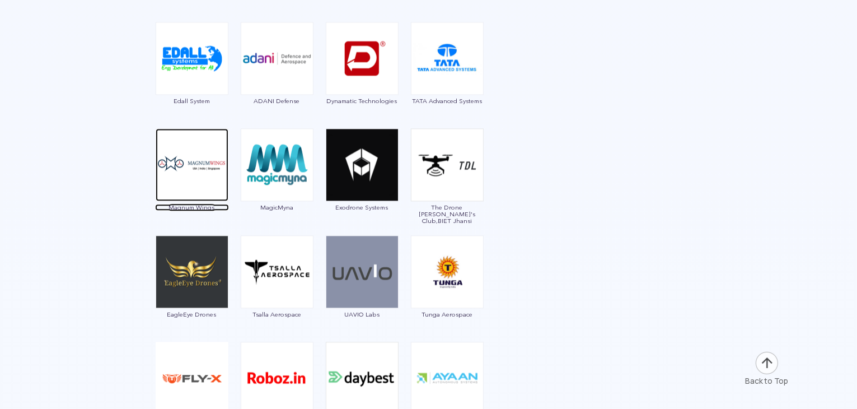
click at [207, 165] on img at bounding box center [192, 164] width 73 height 73
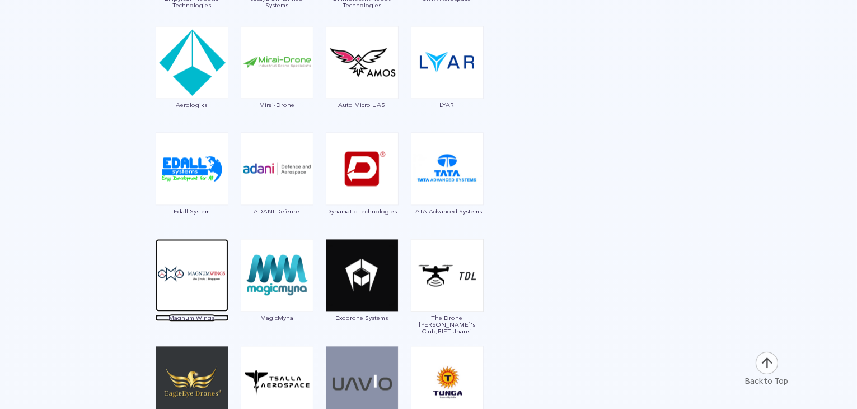
scroll to position [2385, 0]
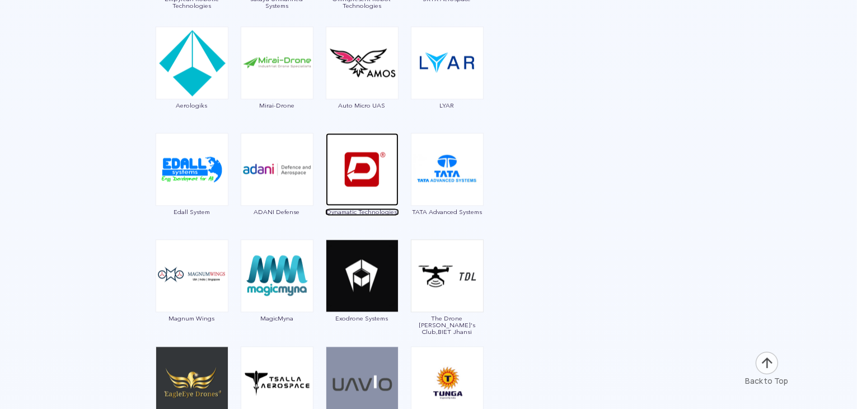
click at [361, 163] on img at bounding box center [362, 169] width 73 height 73
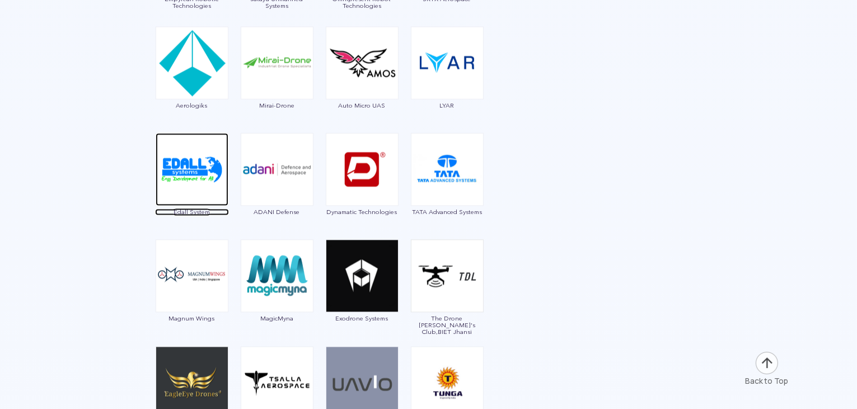
click at [206, 178] on img at bounding box center [192, 169] width 73 height 73
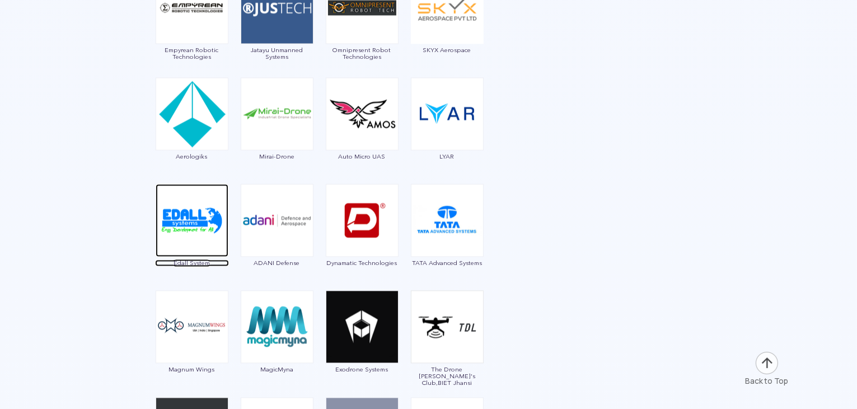
scroll to position [2332, 0]
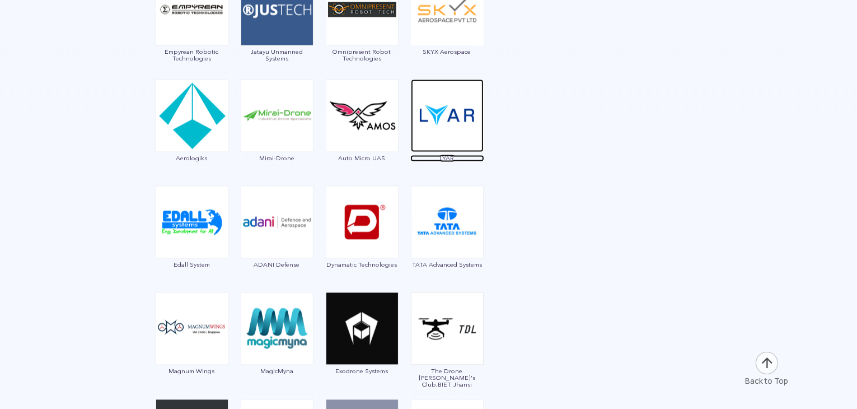
click at [459, 122] on img at bounding box center [447, 115] width 73 height 73
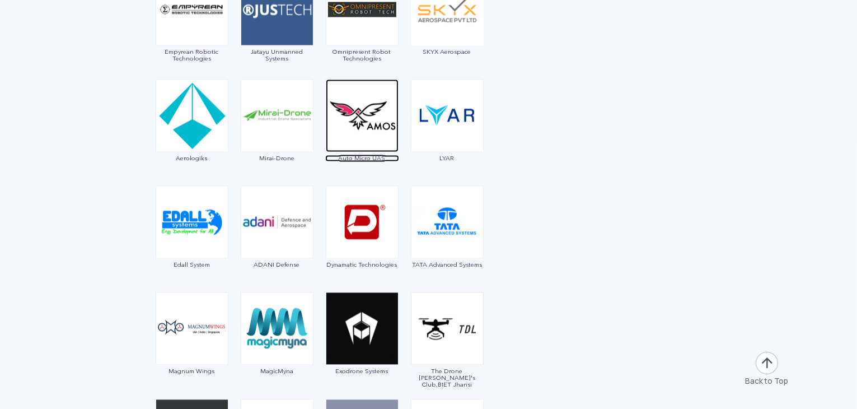
click at [365, 128] on img at bounding box center [362, 115] width 73 height 73
